Goal: Transaction & Acquisition: Obtain resource

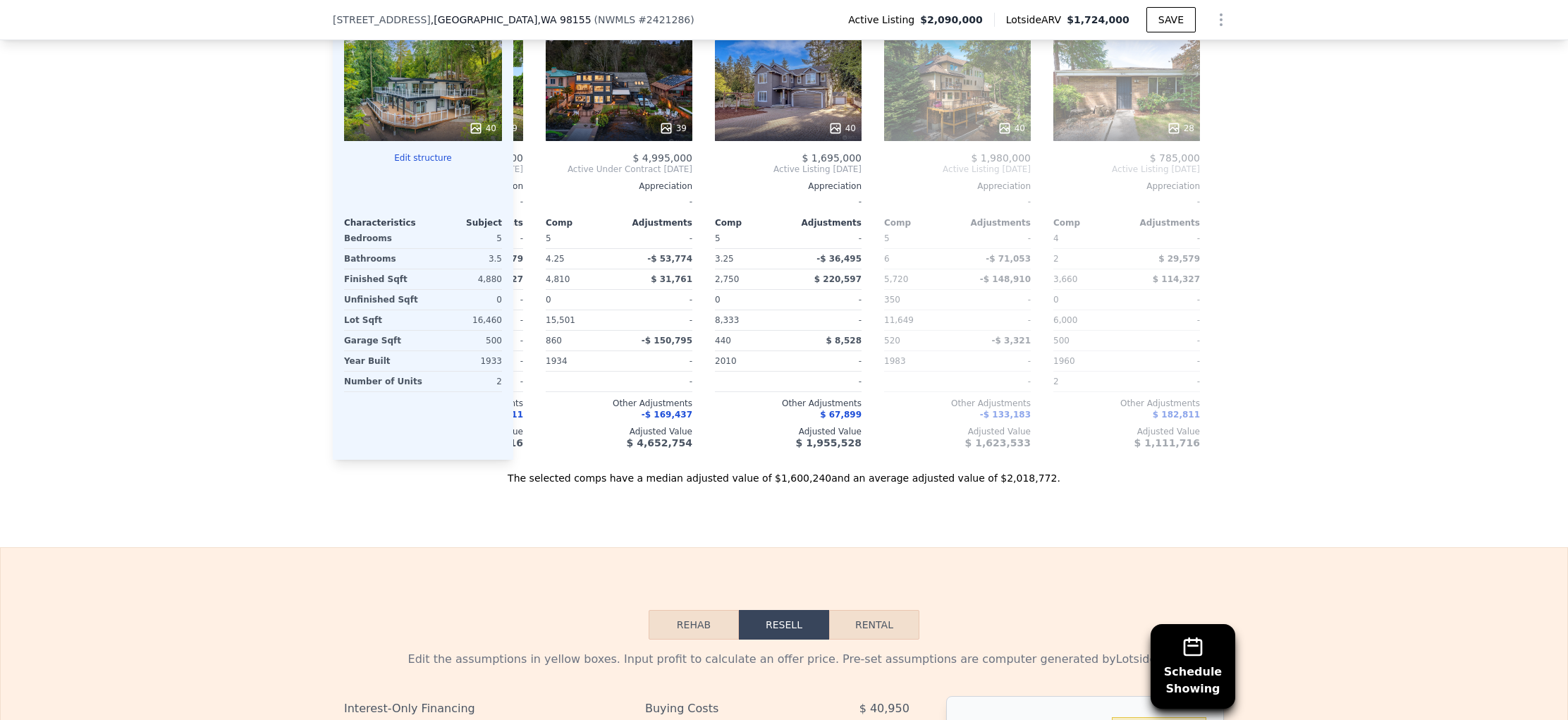
scroll to position [0, 665]
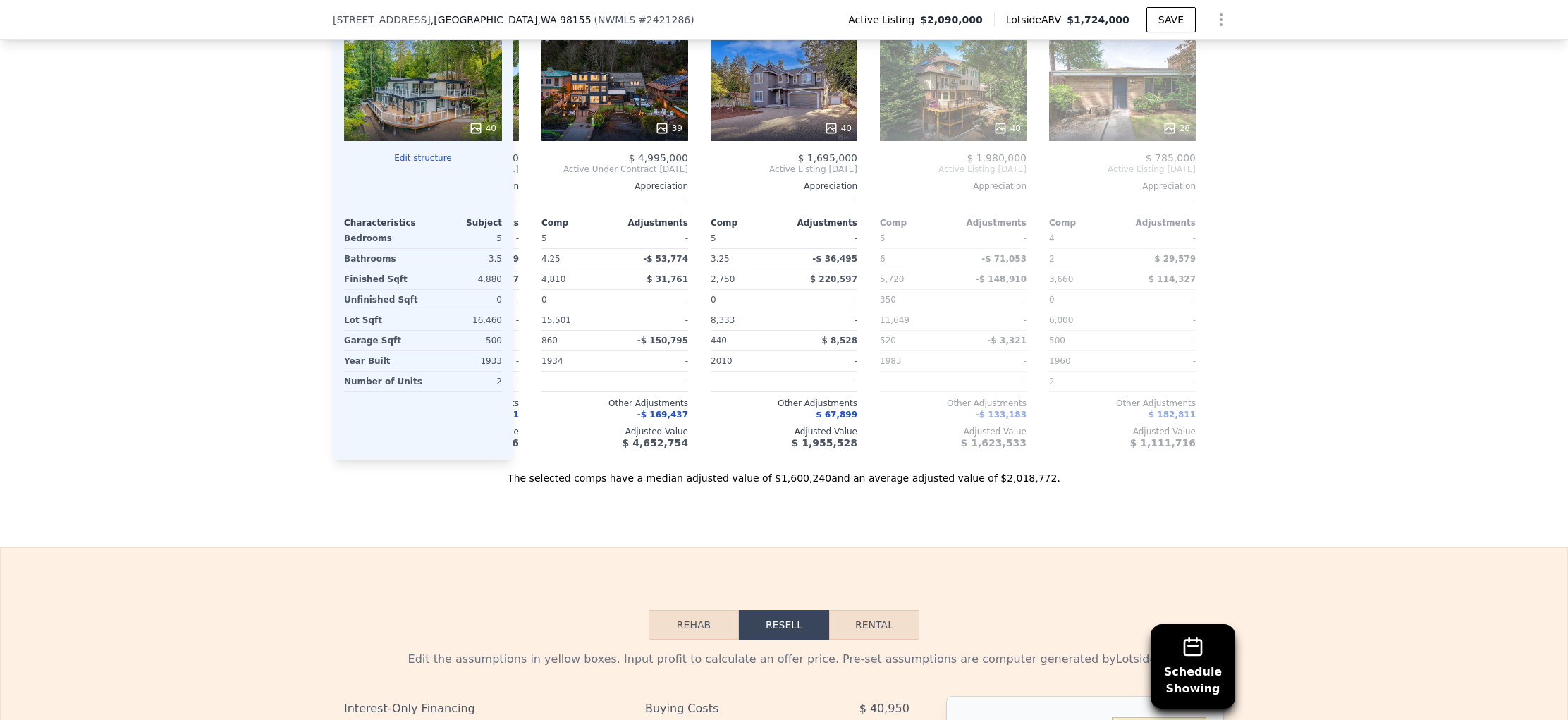
click at [850, 639] on button "Rental" at bounding box center [874, 624] width 90 height 30
select select "30"
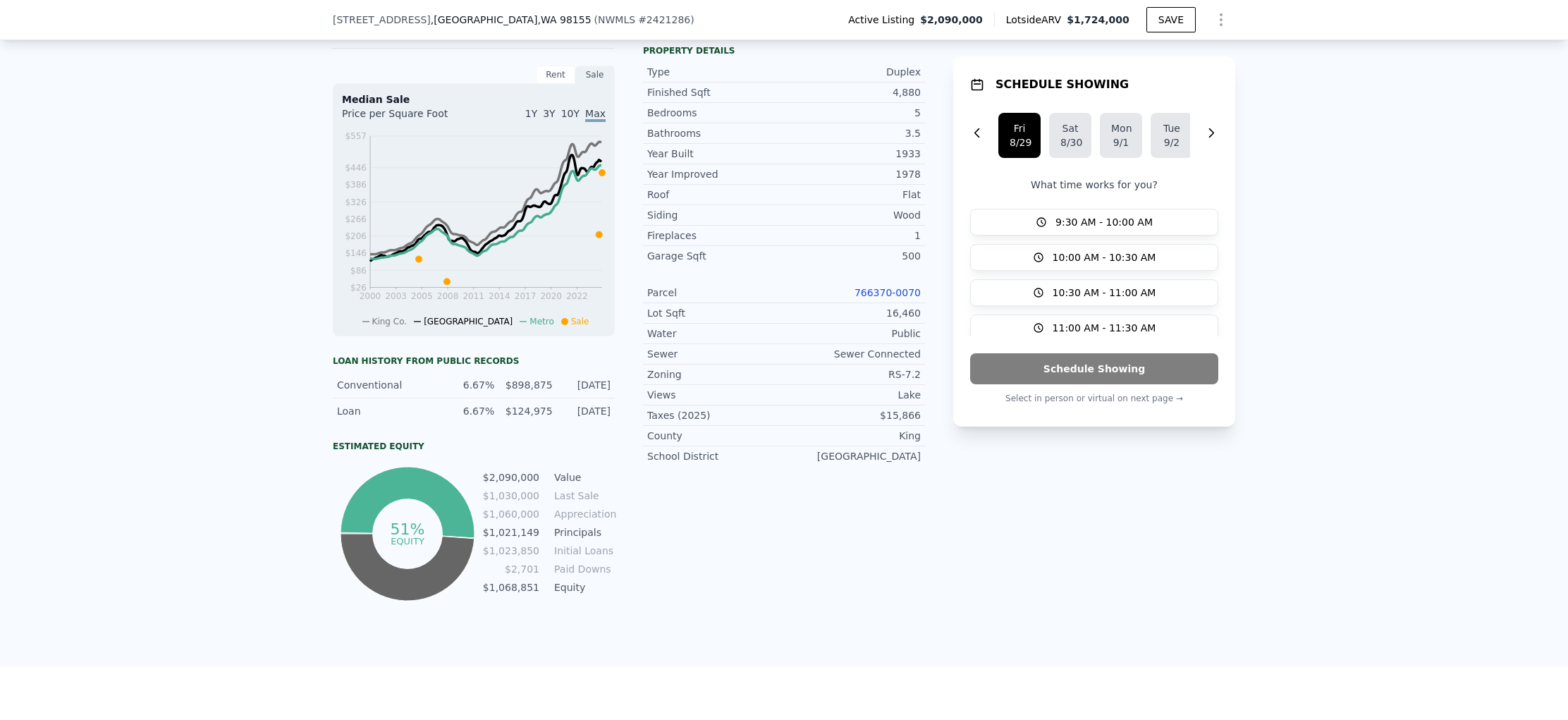
scroll to position [506, 0]
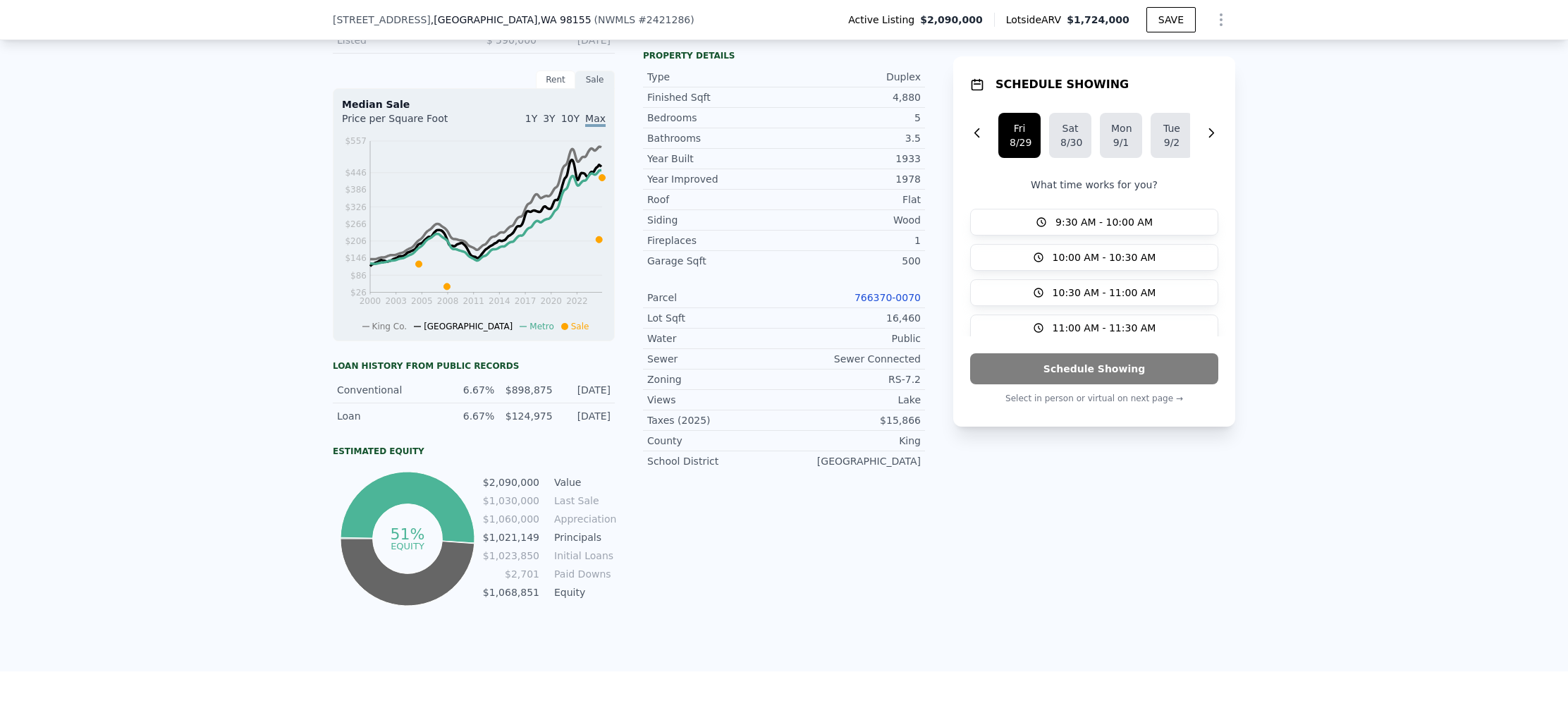
click at [556, 87] on div "Rent" at bounding box center [555, 79] width 40 height 18
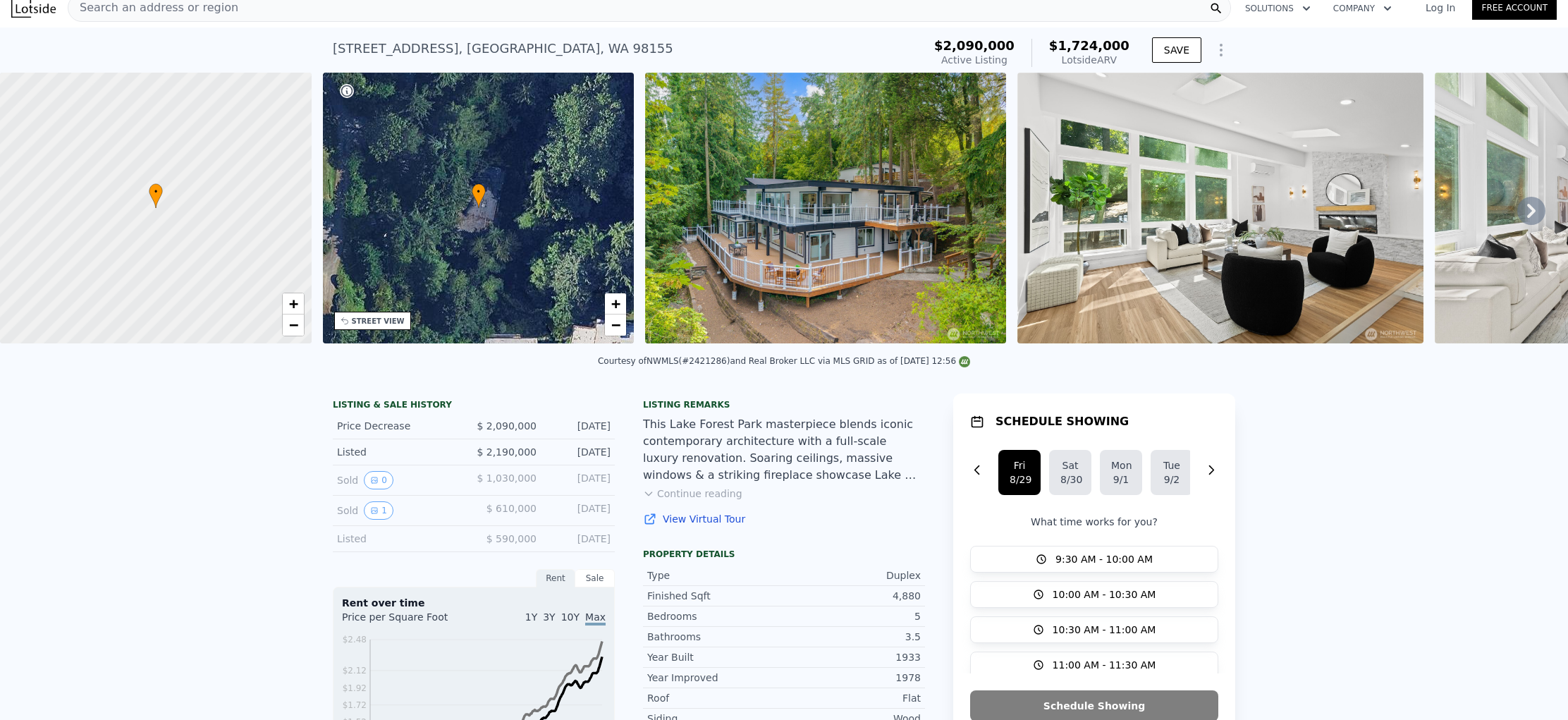
scroll to position [9, 0]
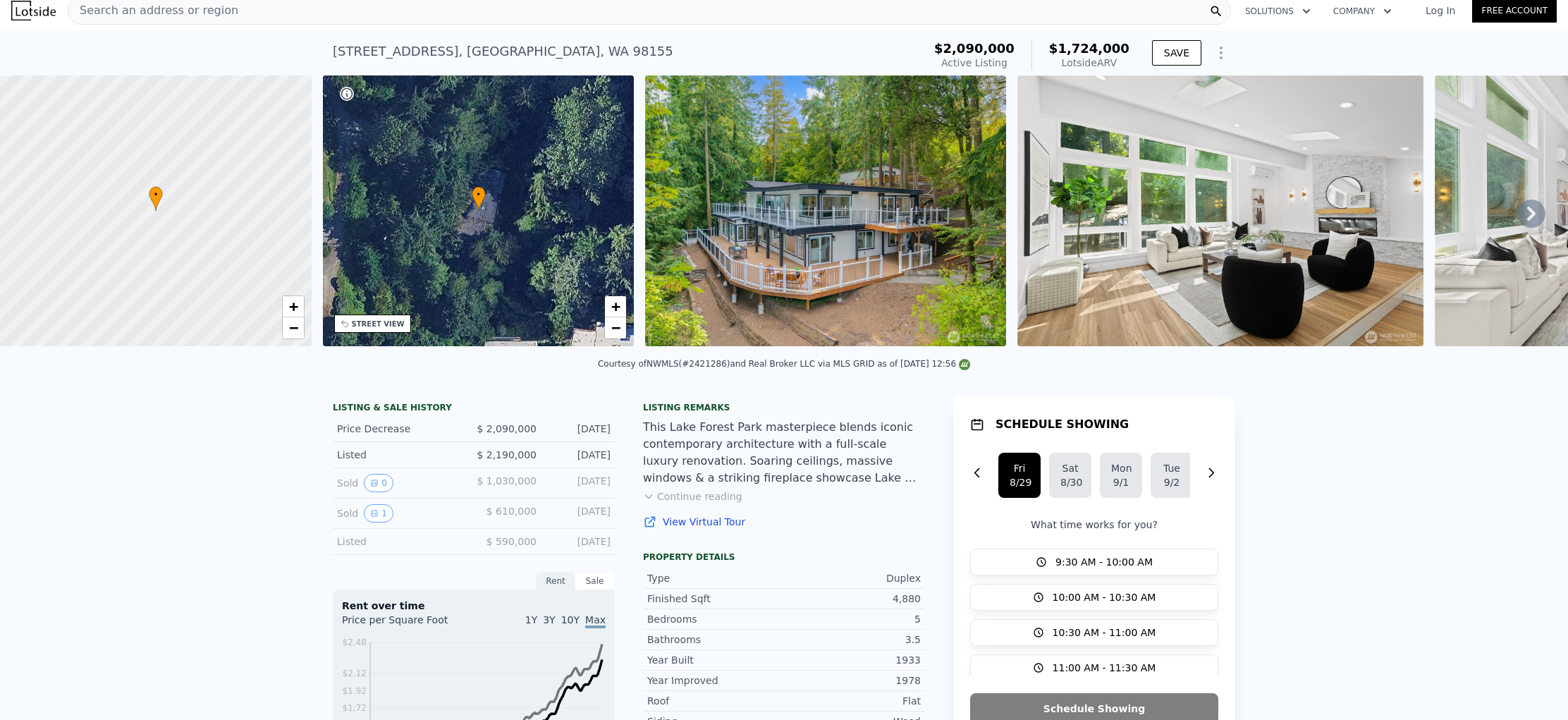
click at [1213, 53] on icon "Show Options" at bounding box center [1221, 52] width 17 height 17
click at [1171, 87] on div "Edit Structure" at bounding box center [1156, 89] width 158 height 28
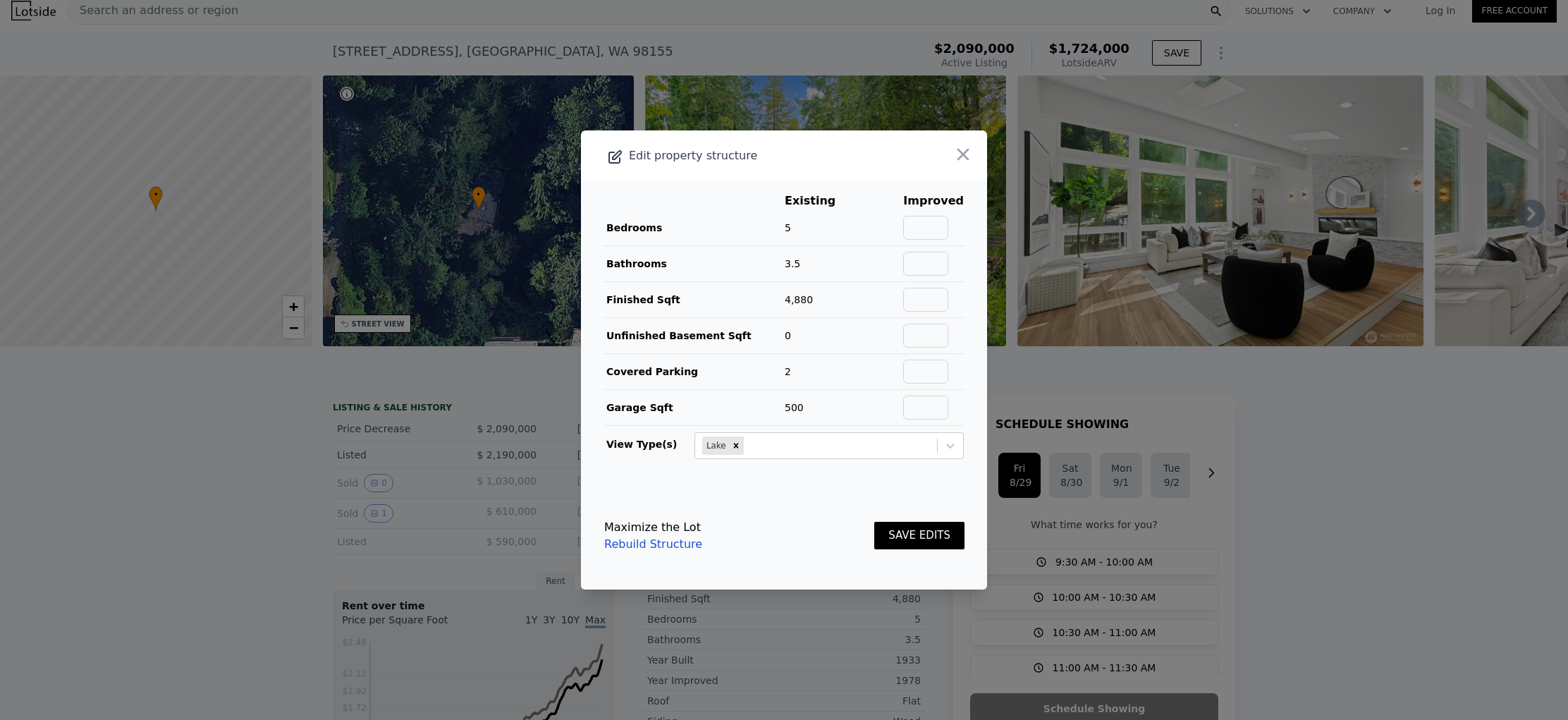
click at [650, 548] on link "Rebuild Structure" at bounding box center [654, 544] width 98 height 17
click at [958, 155] on icon "button" at bounding box center [963, 155] width 12 height 12
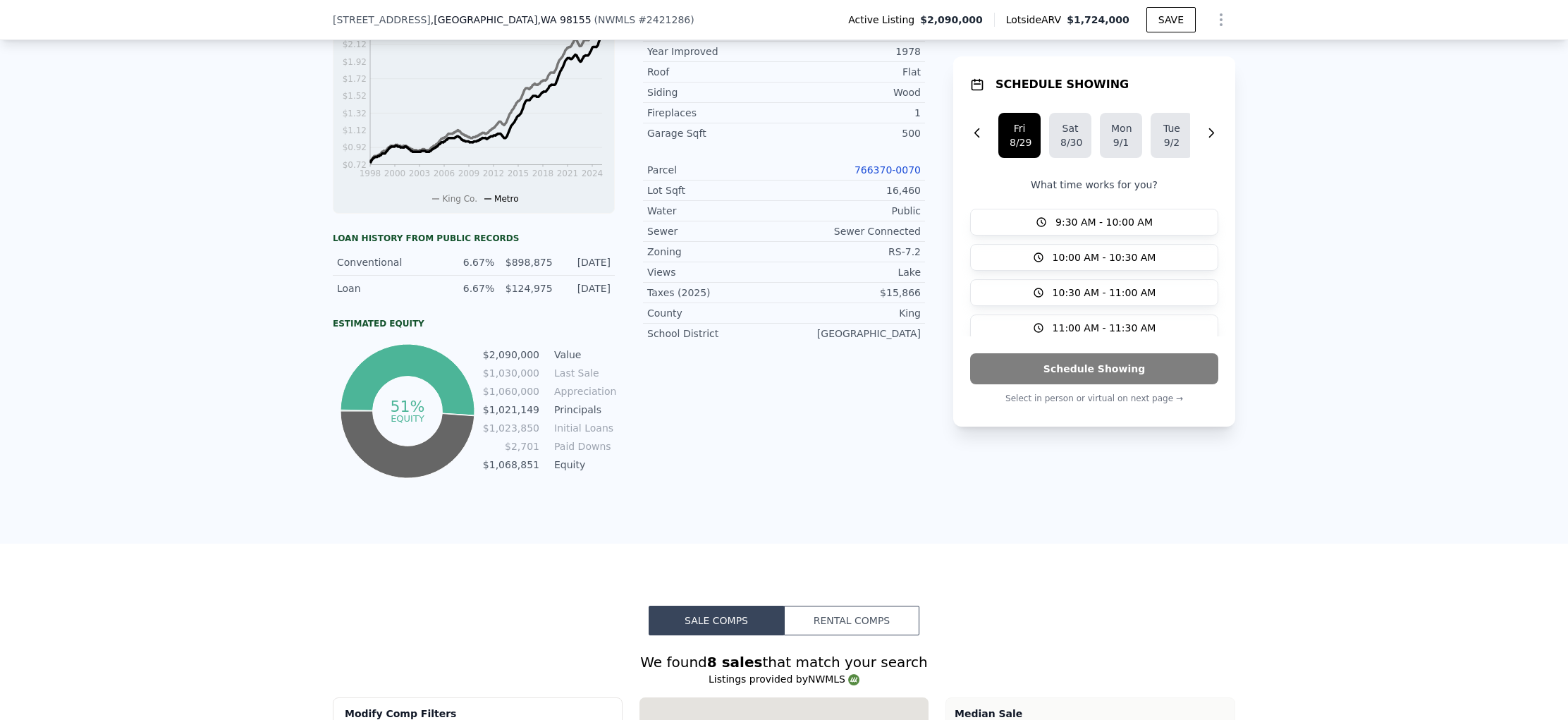
scroll to position [634, 0]
click at [870, 633] on button "Rental Comps" at bounding box center [851, 619] width 135 height 30
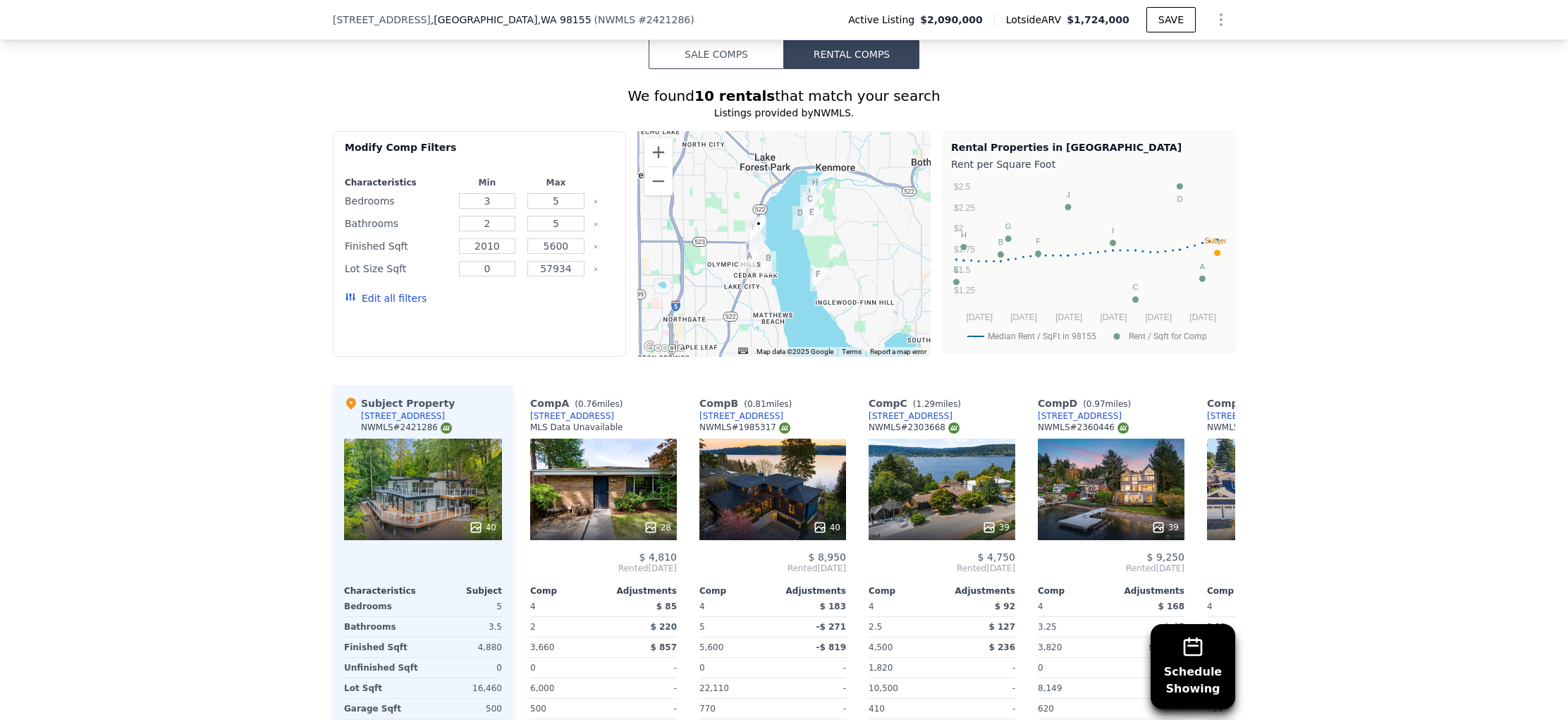
scroll to position [1200, 0]
click at [742, 267] on img "13049 35th Ave NE" at bounding box center [749, 259] width 15 height 24
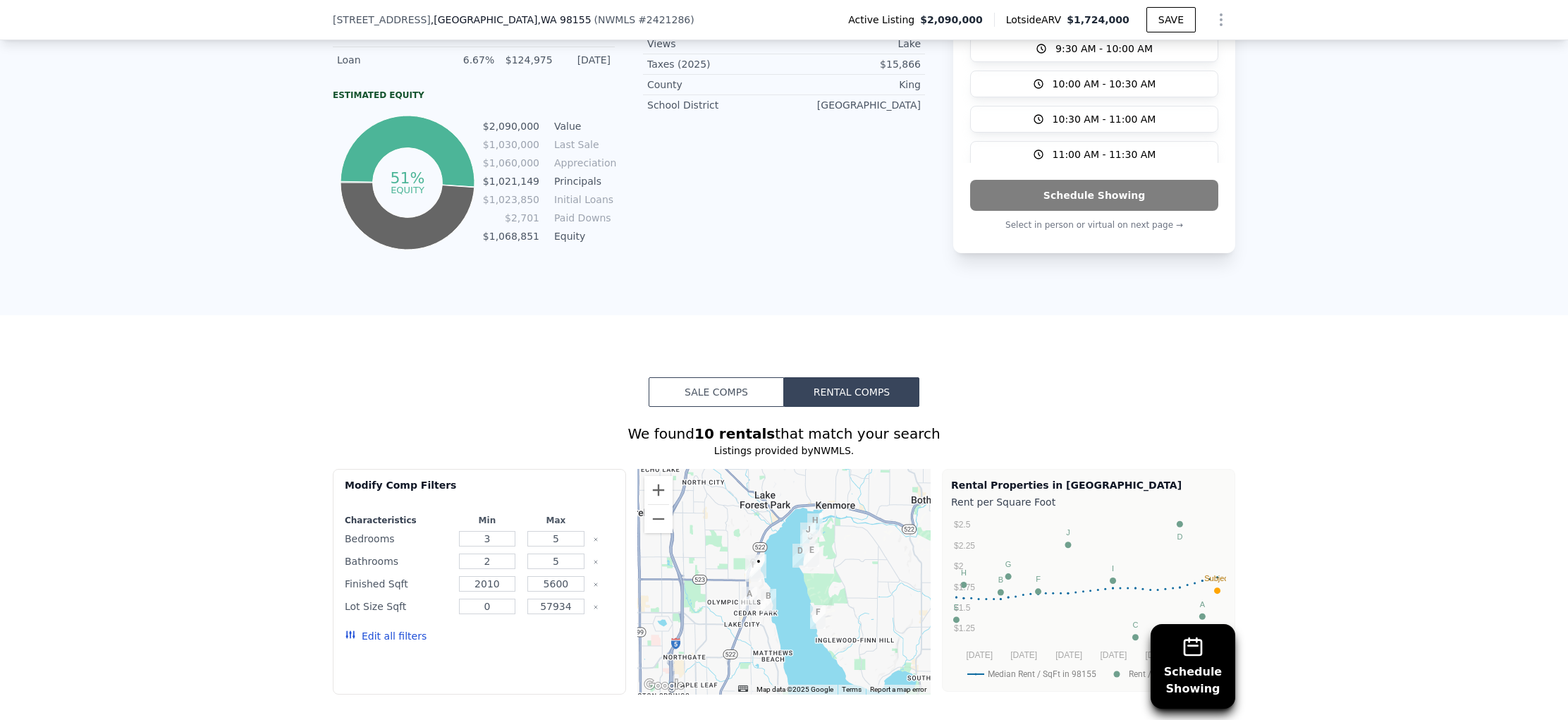
scroll to position [859, 0]
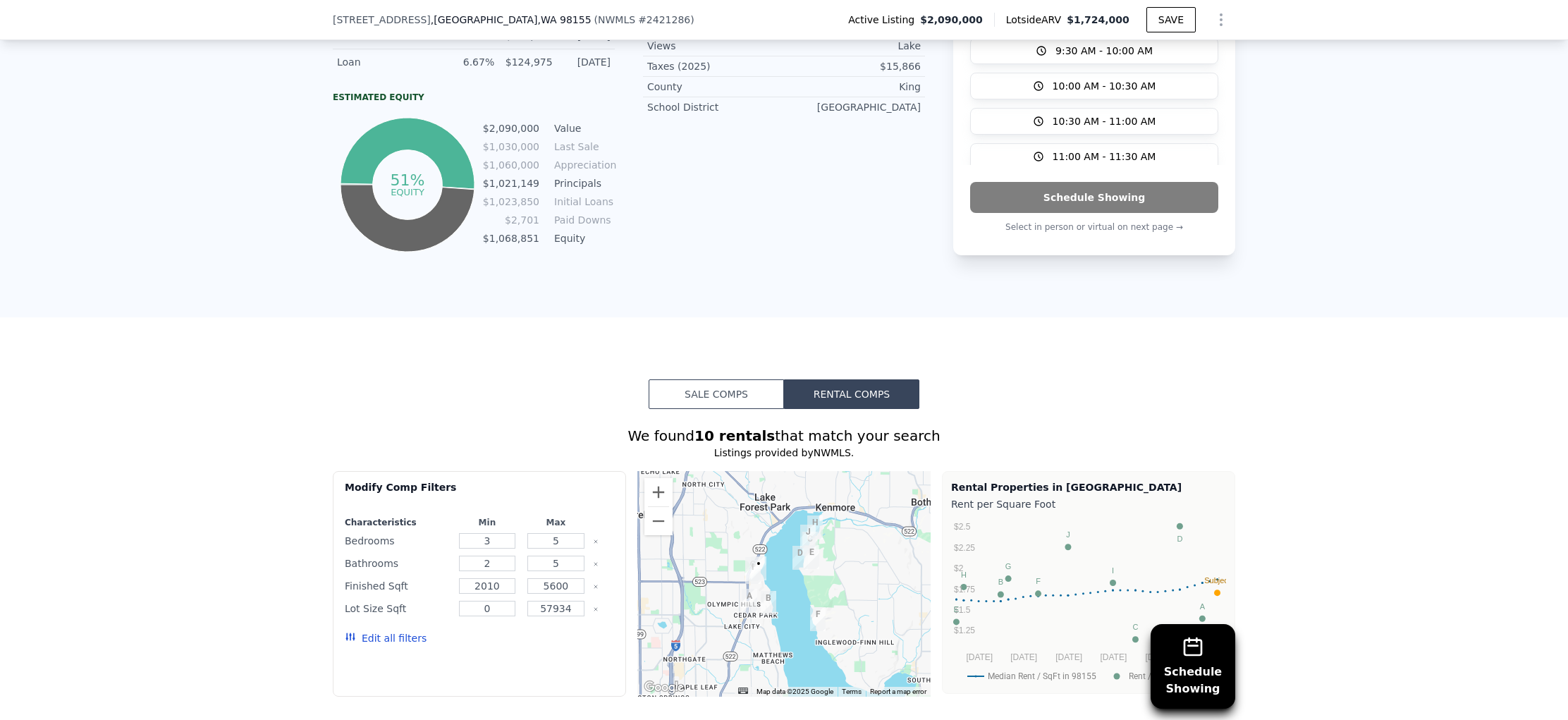
click at [714, 406] on button "Sale Comps" at bounding box center [716, 394] width 135 height 30
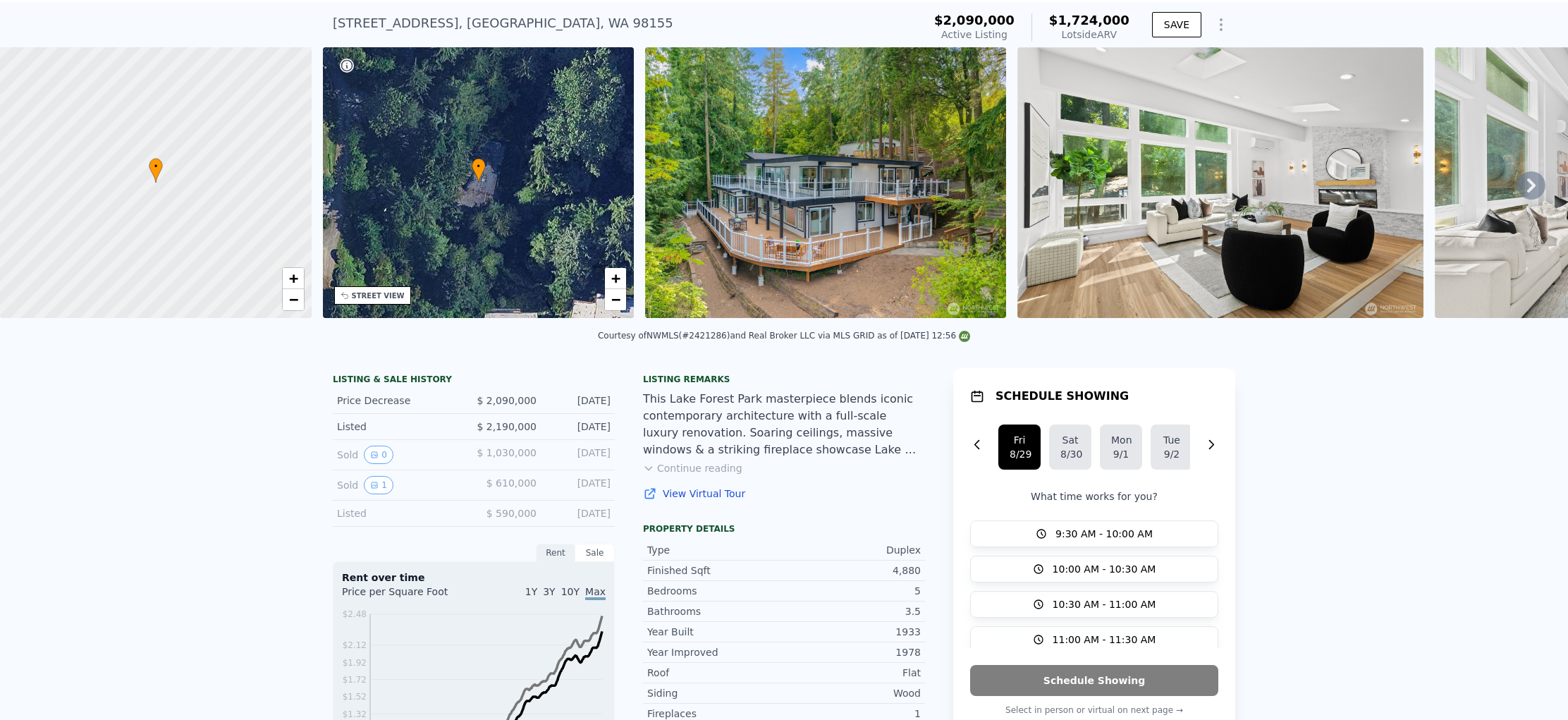
scroll to position [40, 0]
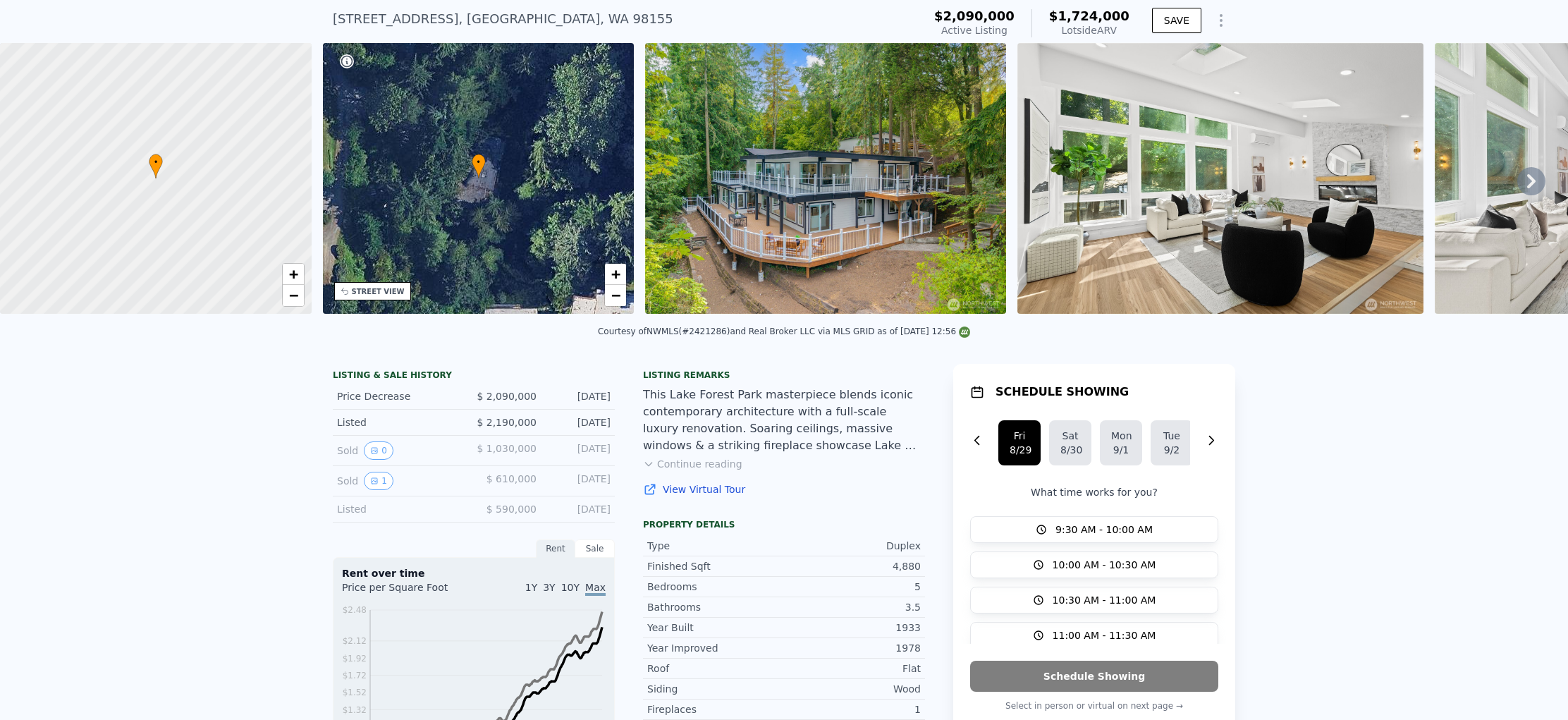
click at [1520, 189] on icon at bounding box center [1531, 181] width 28 height 28
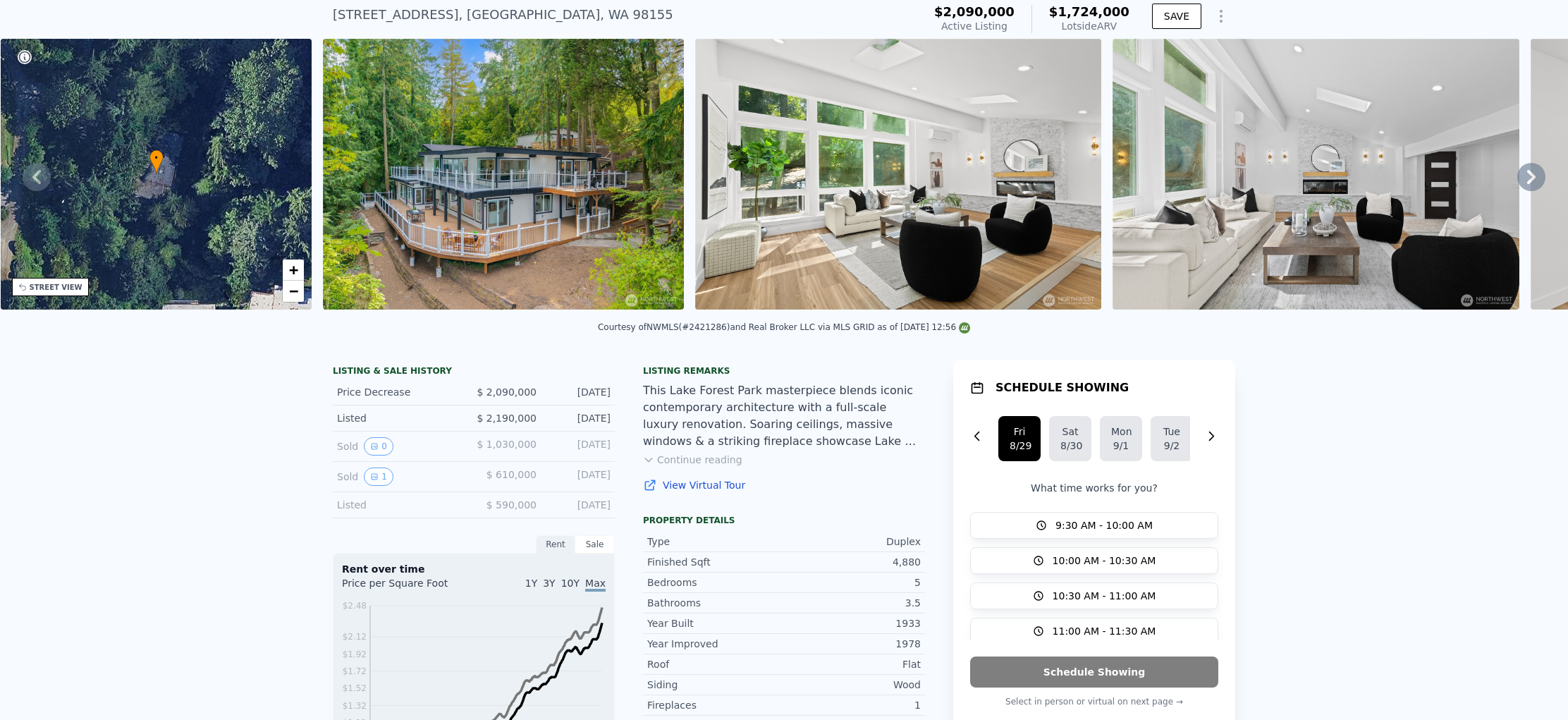
click at [1520, 189] on icon at bounding box center [1531, 176] width 28 height 28
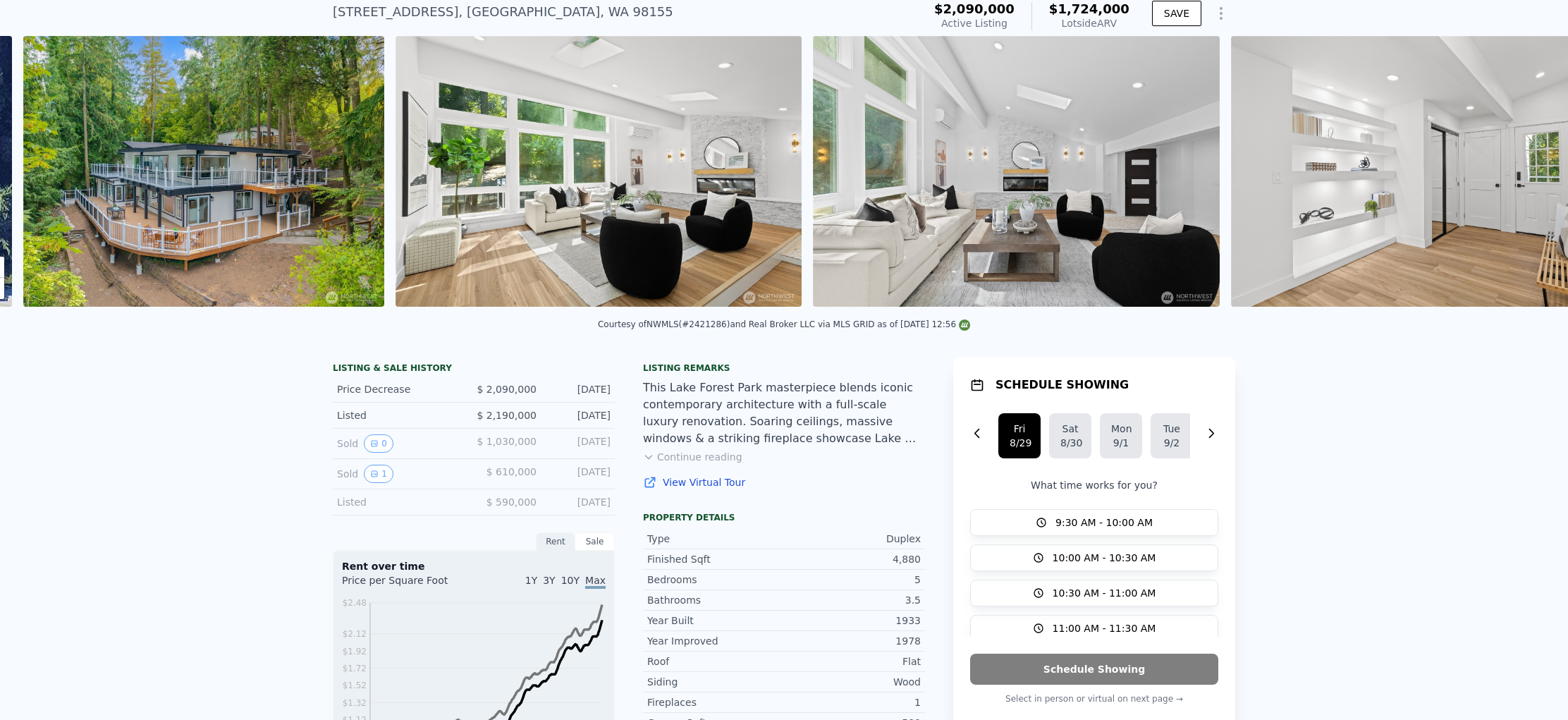
scroll to position [0, 645]
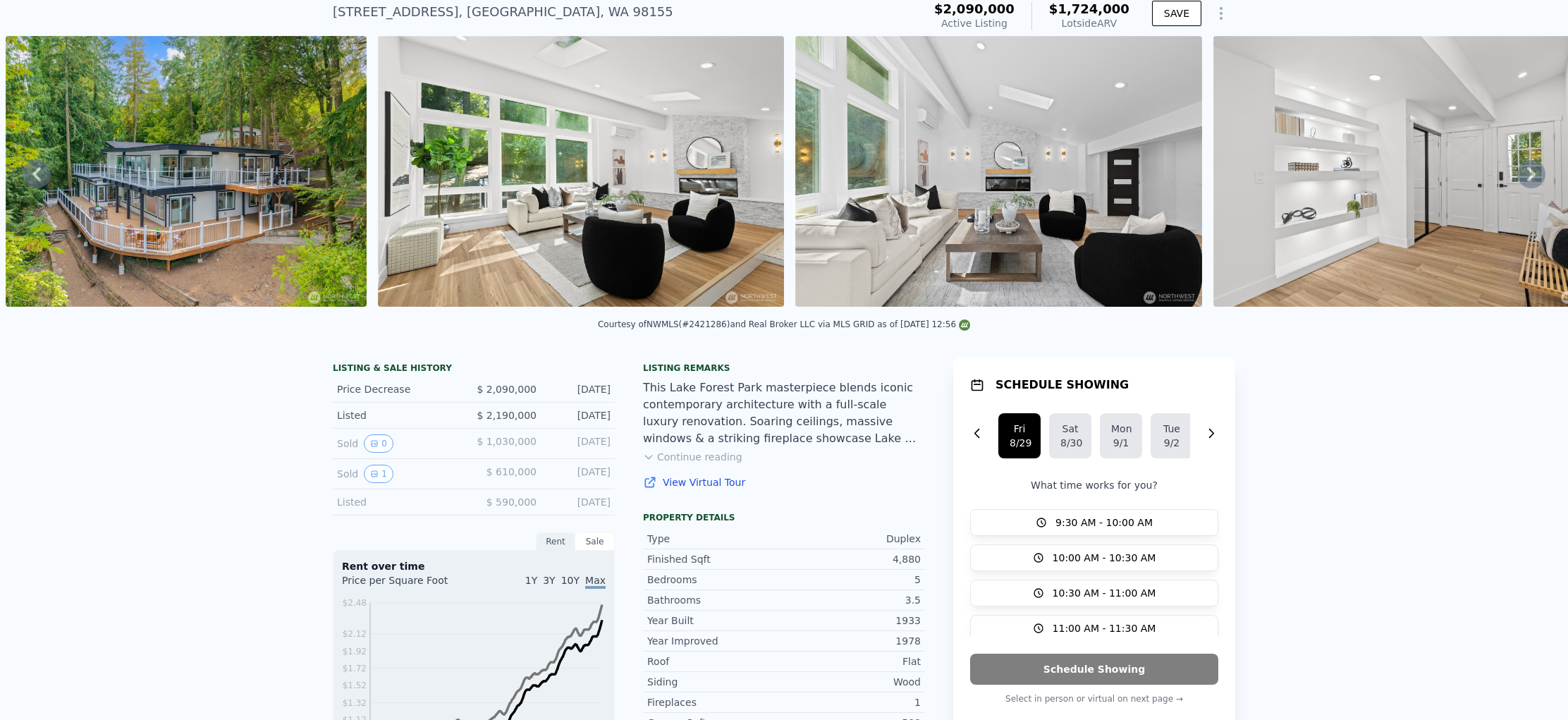
click at [1520, 188] on icon at bounding box center [1531, 174] width 28 height 28
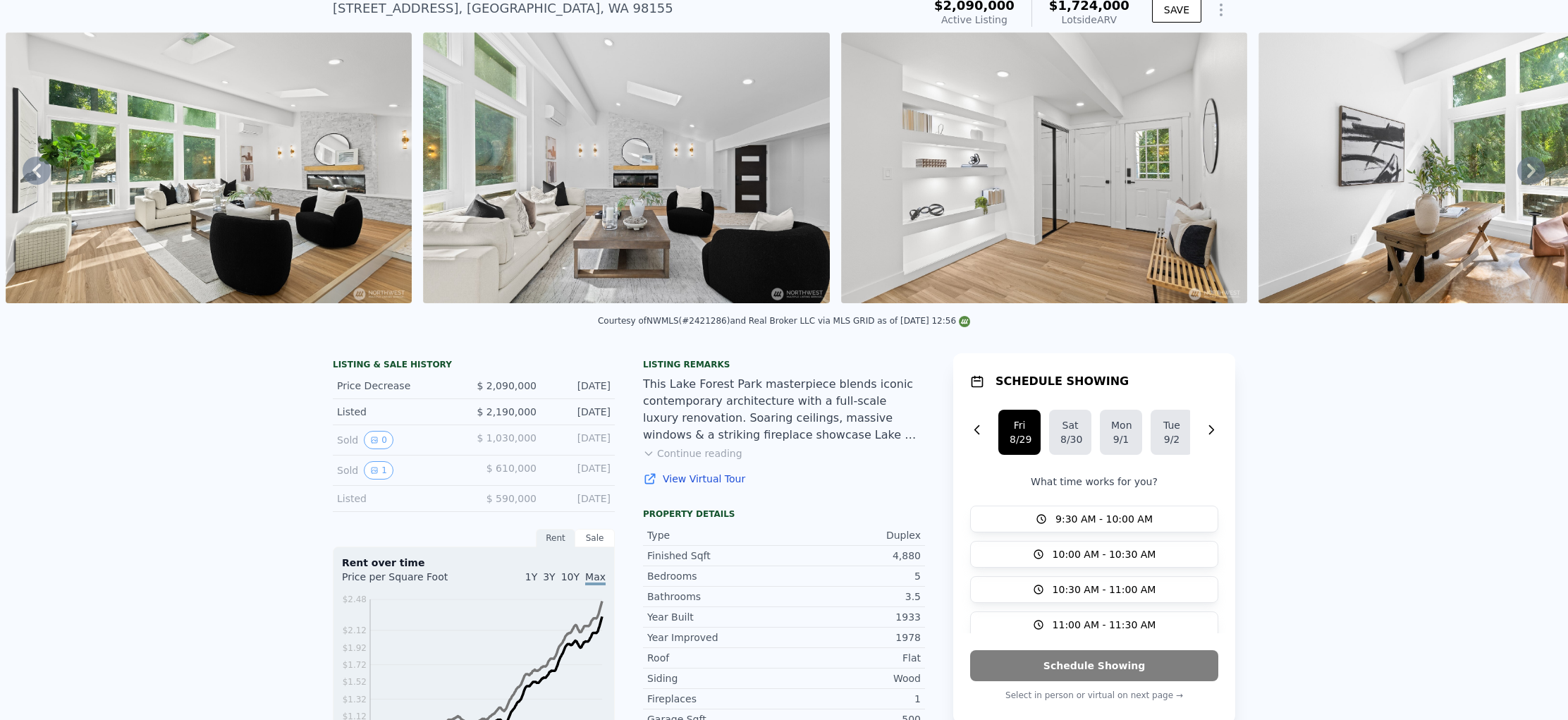
scroll to position [51, 0]
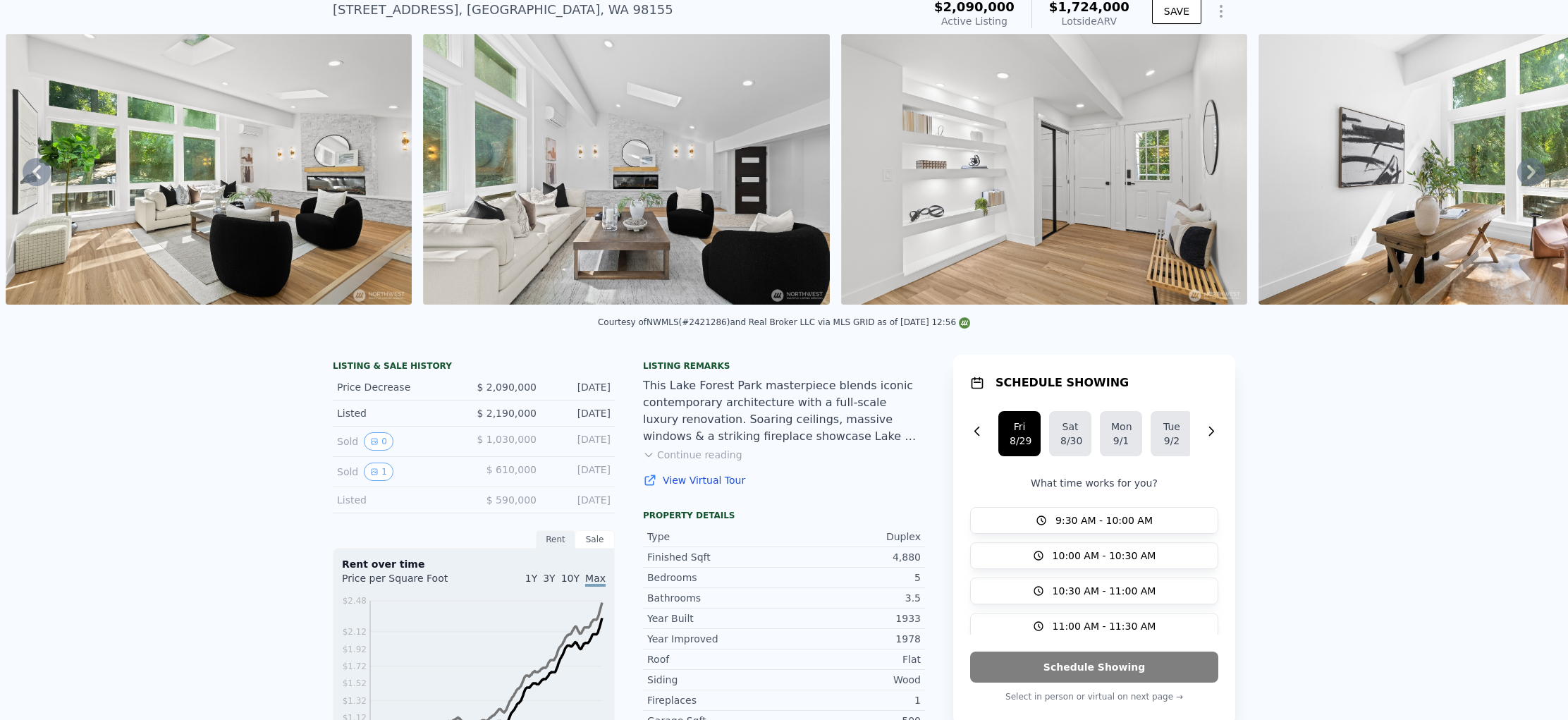
click at [1520, 186] on icon at bounding box center [1531, 172] width 28 height 28
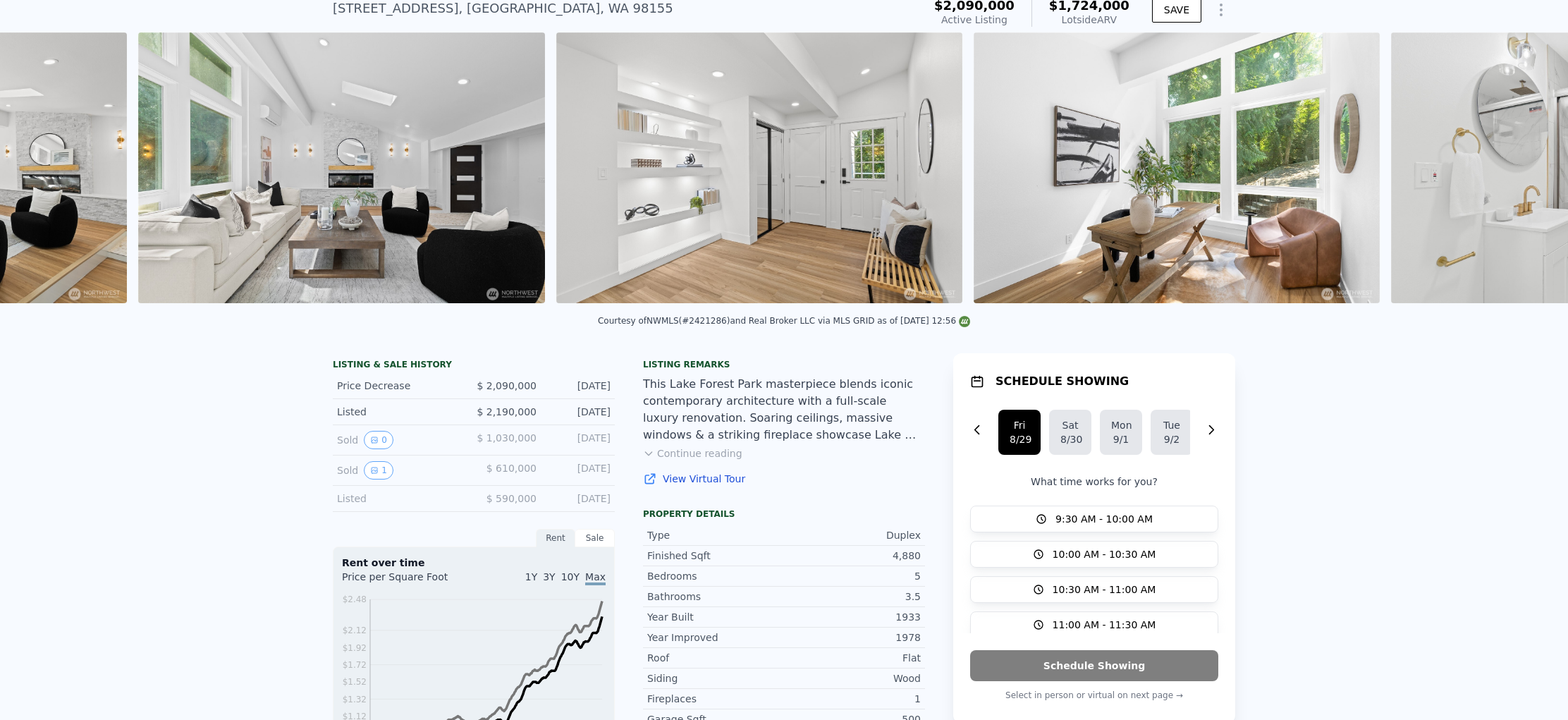
scroll to position [0, 1434]
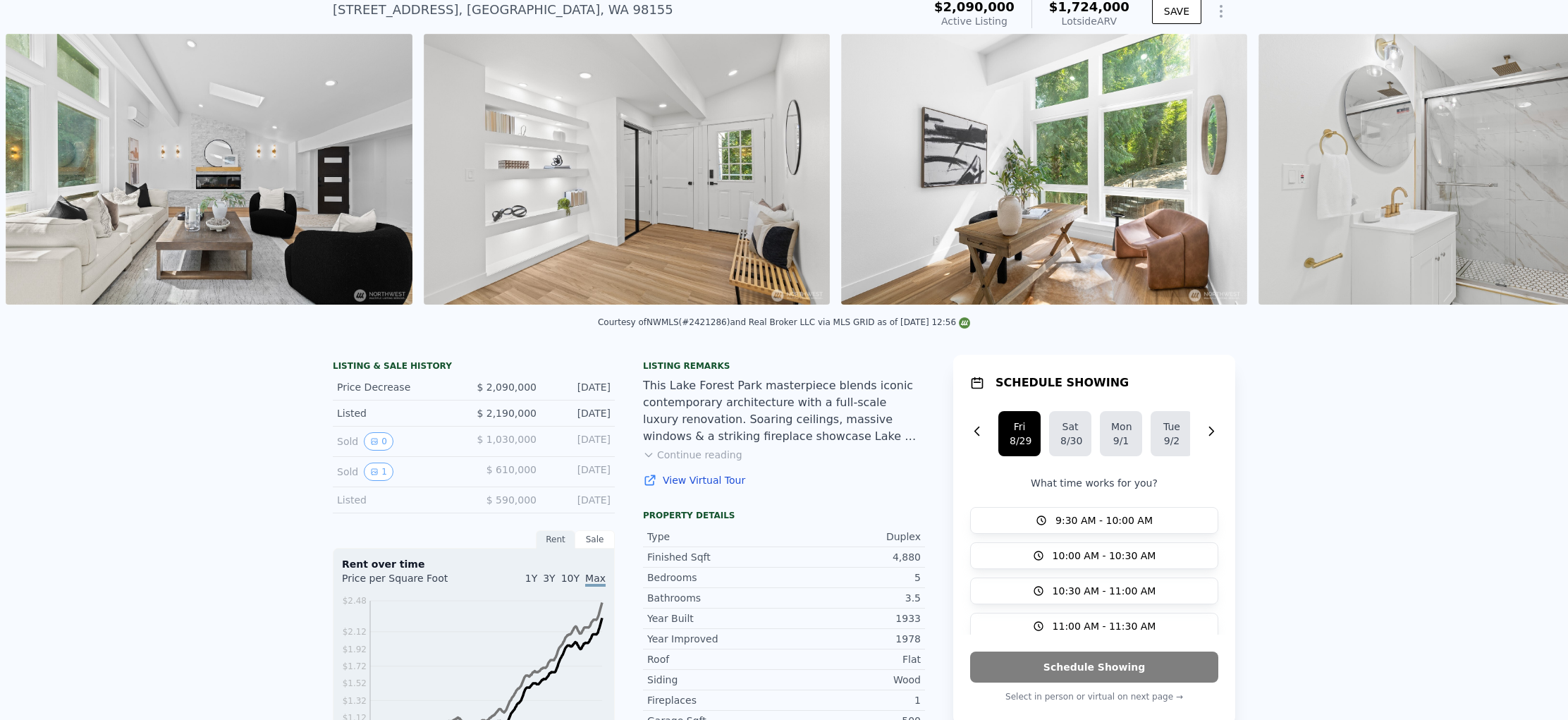
click at [1520, 189] on div "• + − • + − STREET VIEW Loading... SATELLITE VIEW" at bounding box center [784, 172] width 1568 height 276
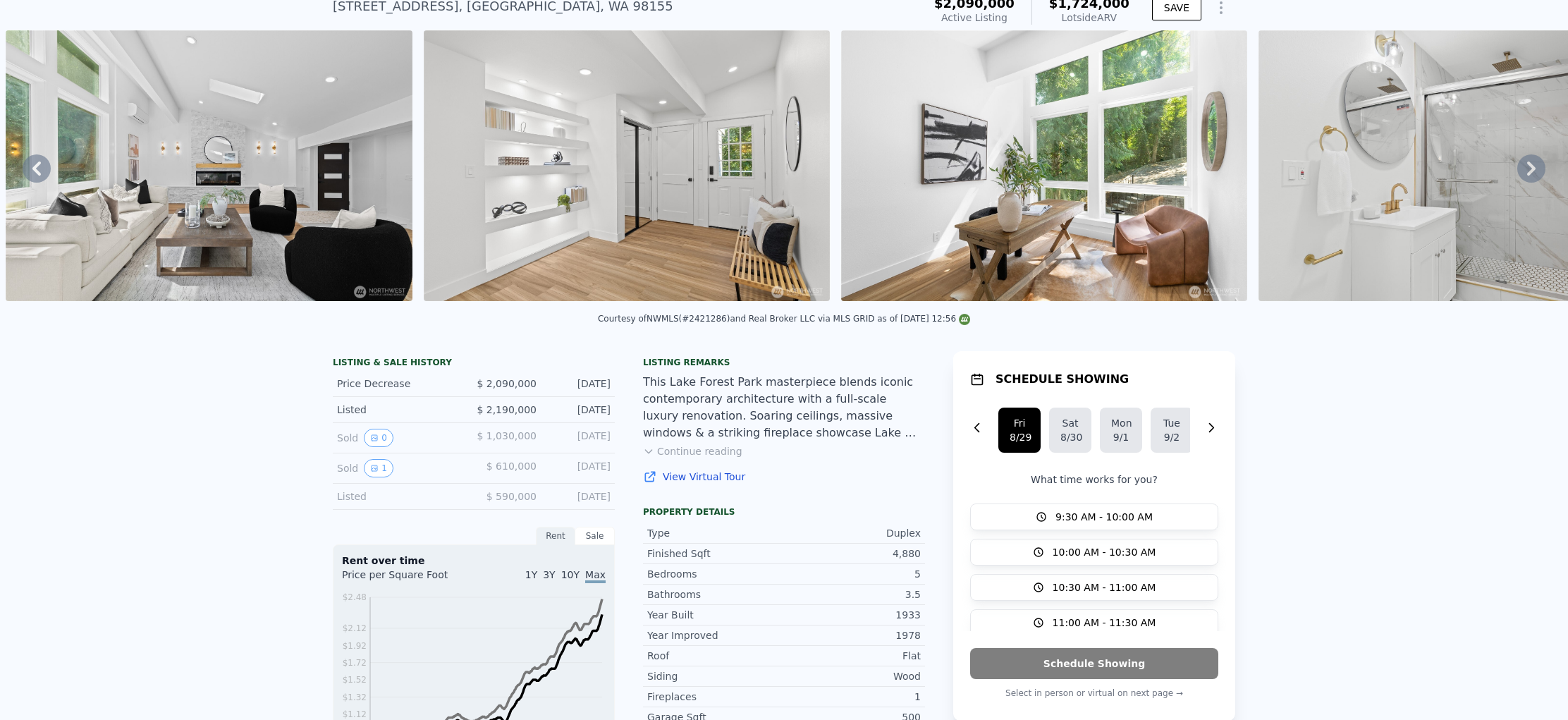
click at [1524, 176] on icon at bounding box center [1531, 168] width 28 height 28
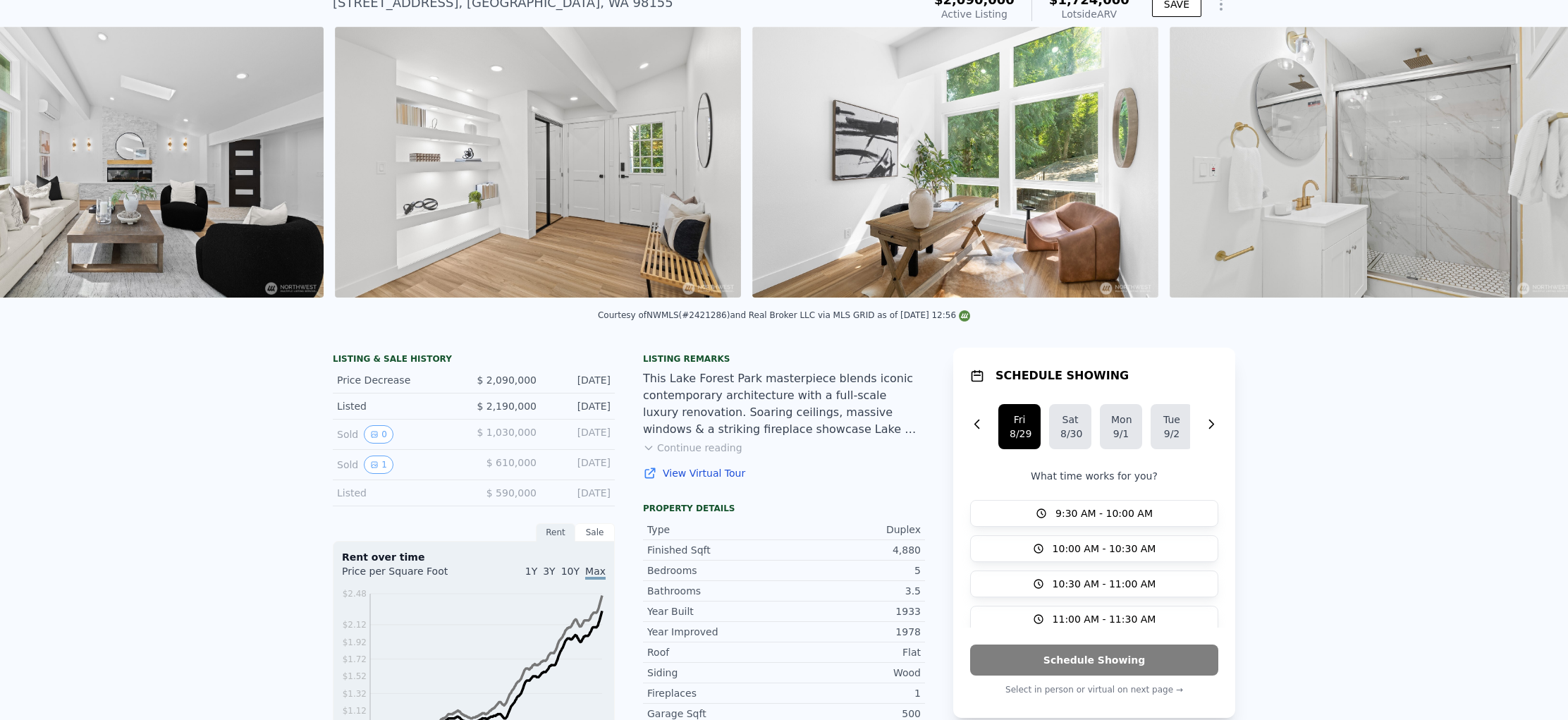
scroll to position [0, 1852]
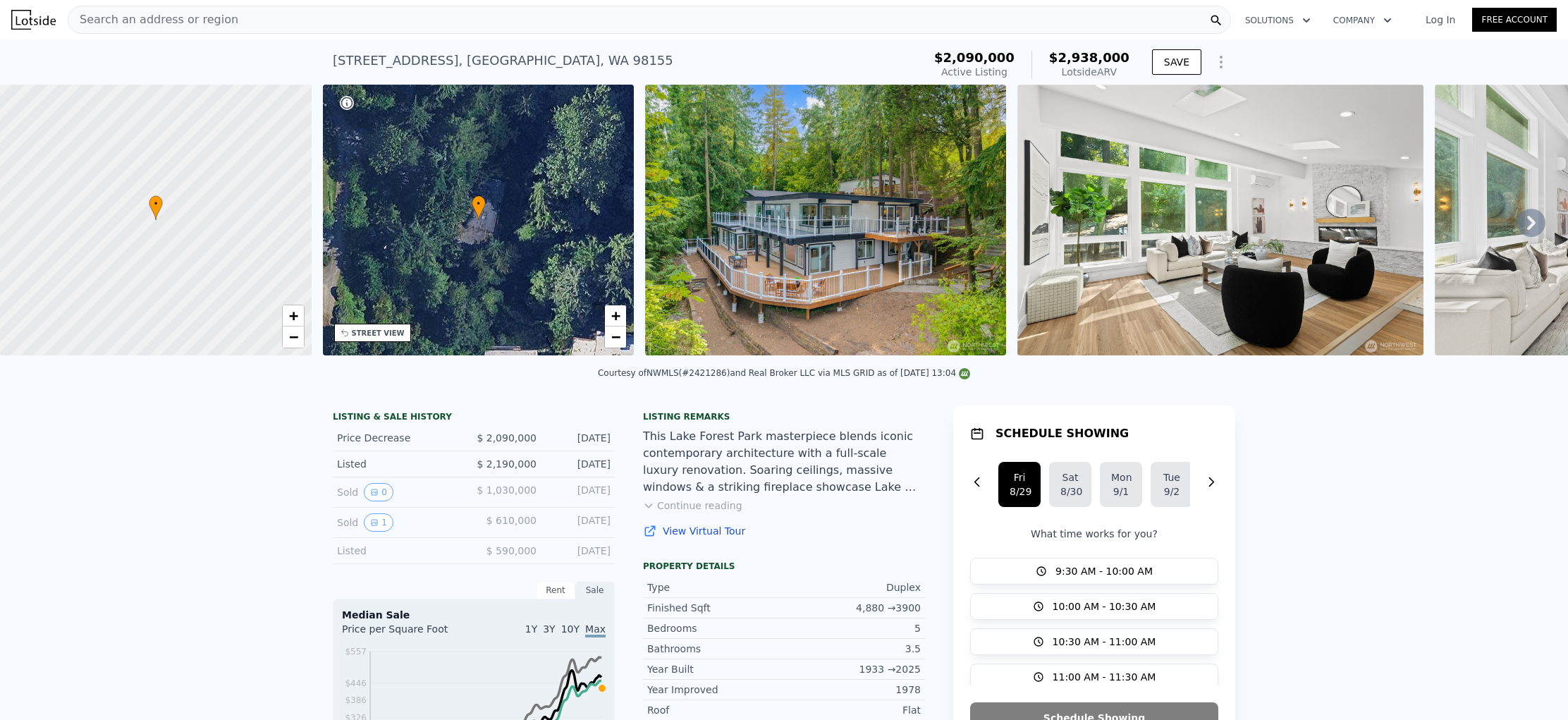
click at [38, 24] on img at bounding box center [33, 19] width 44 height 19
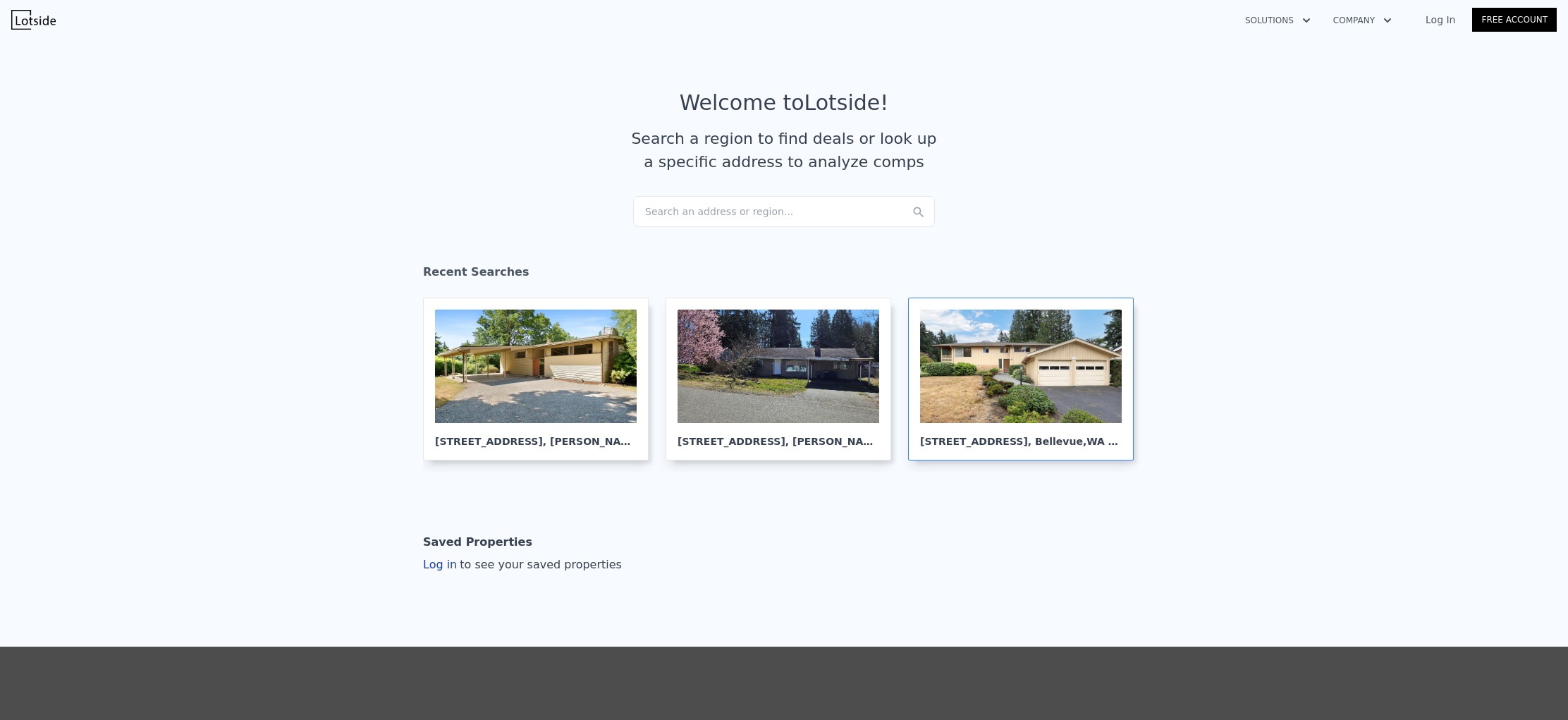
click at [1099, 355] on div at bounding box center [1021, 366] width 202 height 113
click at [760, 386] on div at bounding box center [778, 366] width 202 height 113
click at [583, 381] on div at bounding box center [535, 366] width 202 height 113
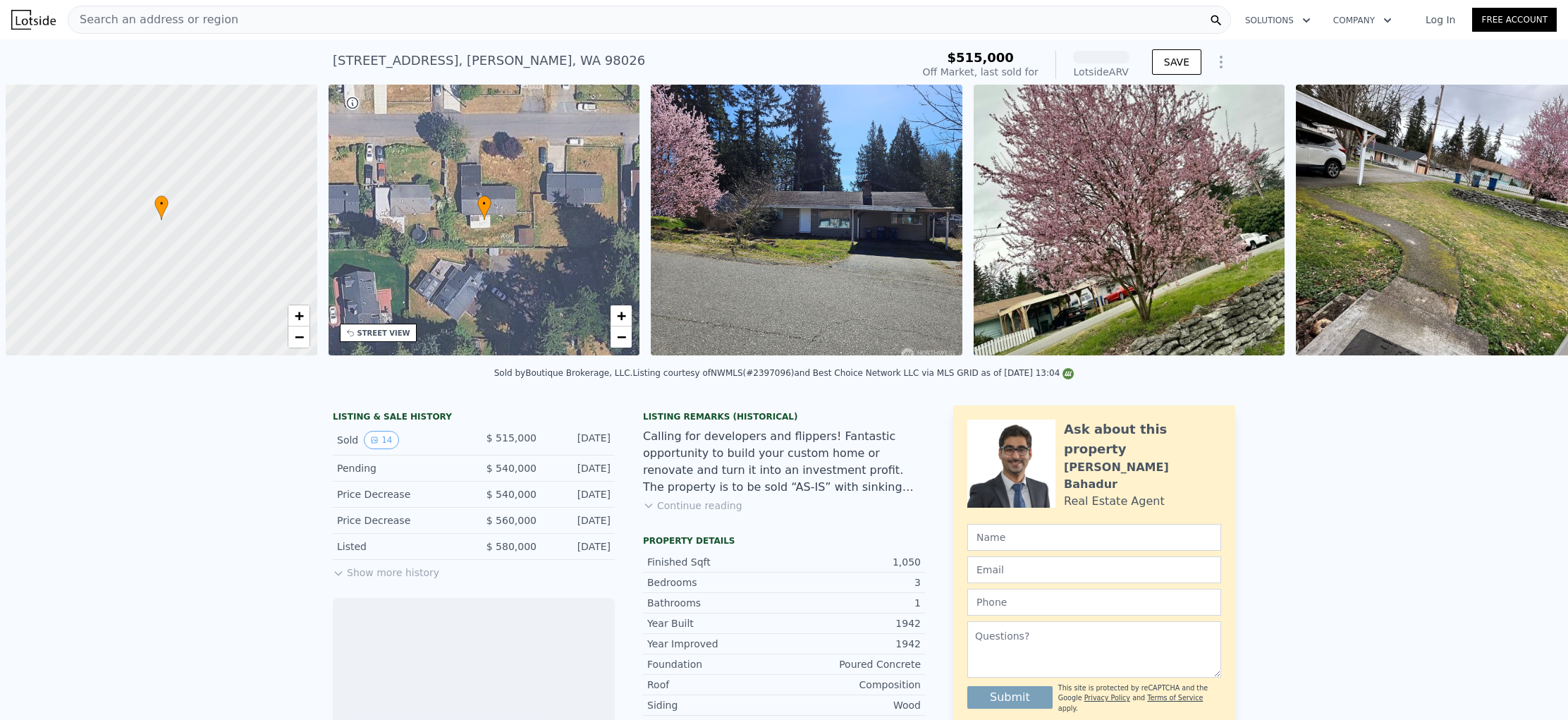
scroll to position [0, 6]
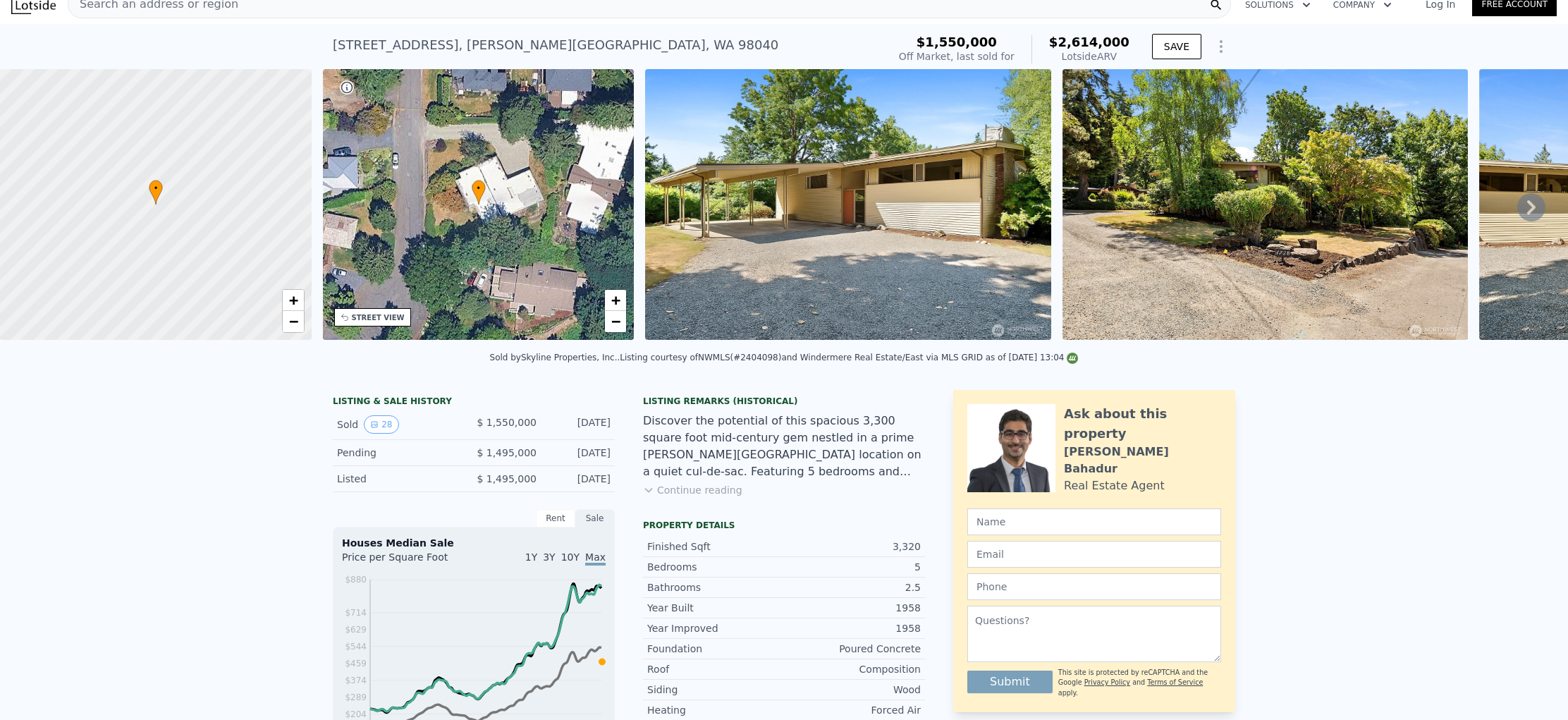
scroll to position [21, 0]
